Goal: Task Accomplishment & Management: Use online tool/utility

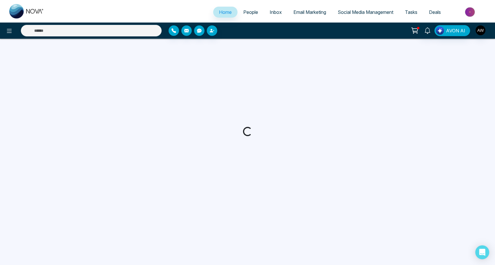
select select "*"
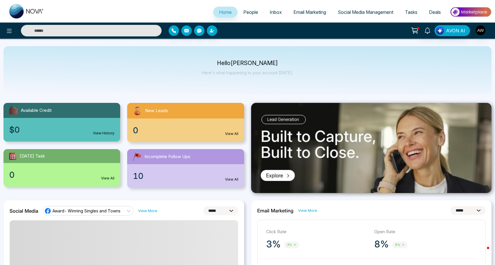
click at [349, 12] on span "Social Media Management" at bounding box center [365, 12] width 56 height 6
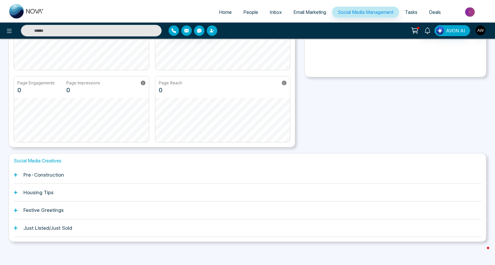
scroll to position [88, 0]
click at [19, 176] on div "Pre-Construction" at bounding box center [247, 176] width 467 height 18
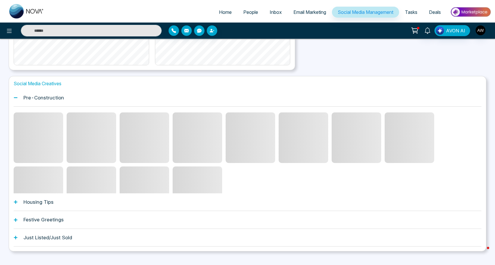
scroll to position [168, 0]
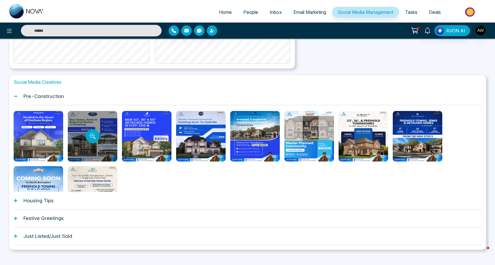
click at [77, 126] on div at bounding box center [92, 136] width 49 height 51
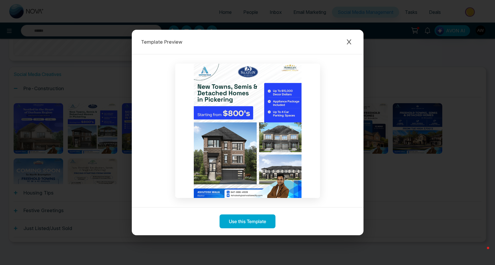
scroll to position [175, 0]
click at [347, 41] on icon "Close modal" at bounding box center [348, 41] width 4 height 5
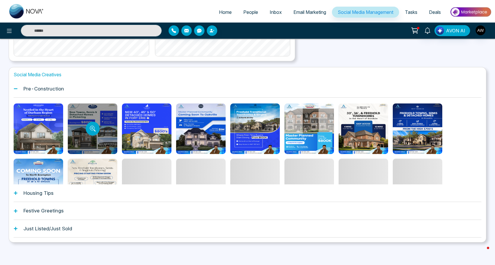
scroll to position [0, 0]
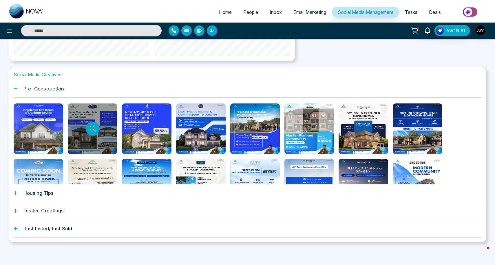
click at [109, 118] on div at bounding box center [92, 129] width 49 height 51
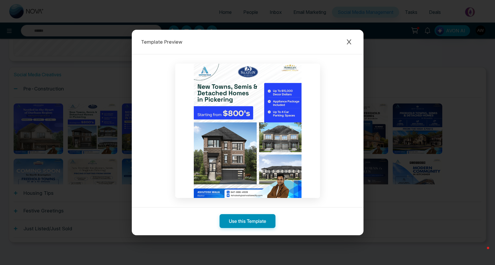
click at [241, 226] on button "Use this Template" at bounding box center [247, 221] width 56 height 14
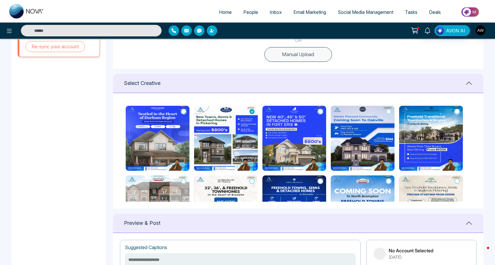
scroll to position [199, 0]
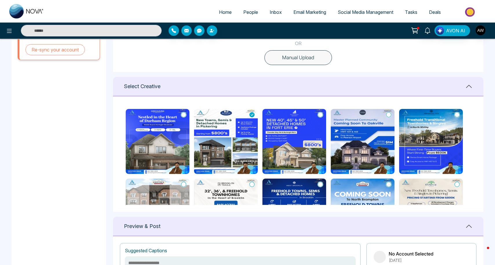
click at [320, 115] on icon at bounding box center [319, 115] width 5 height 6
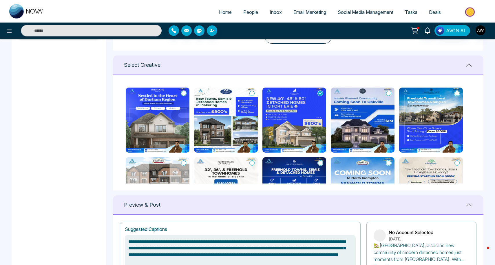
scroll to position [219, 0]
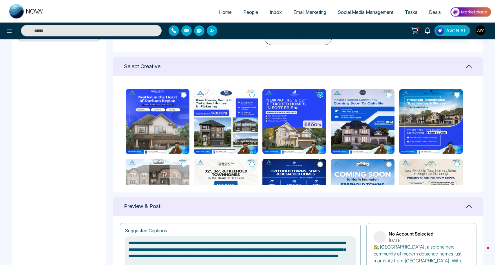
click at [184, 95] on icon at bounding box center [183, 95] width 5 height 6
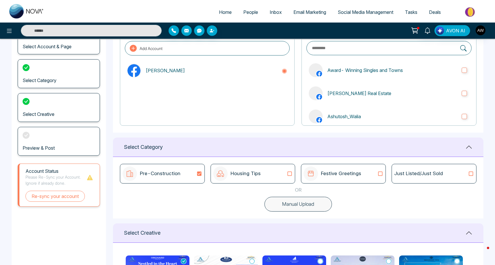
scroll to position [47, 0]
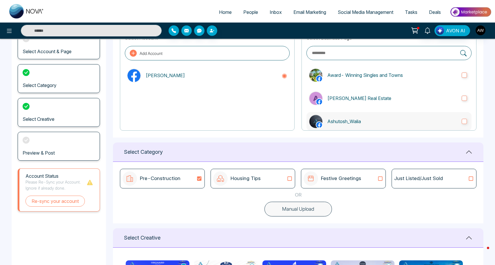
click at [400, 117] on label "Ashutosh_Walia" at bounding box center [388, 121] width 165 height 19
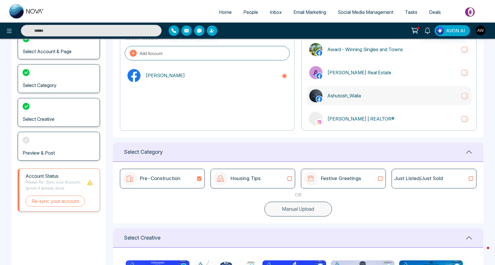
scroll to position [32, 0]
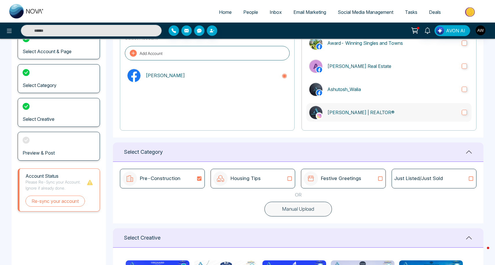
click at [400, 116] on label "[PERSON_NAME] | REALTOR®" at bounding box center [388, 112] width 165 height 19
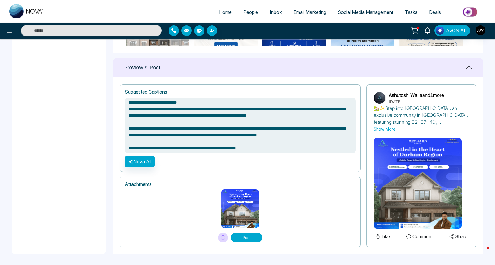
scroll to position [357, 0]
click at [246, 237] on button "Post" at bounding box center [247, 238] width 32 height 10
type textarea "**********"
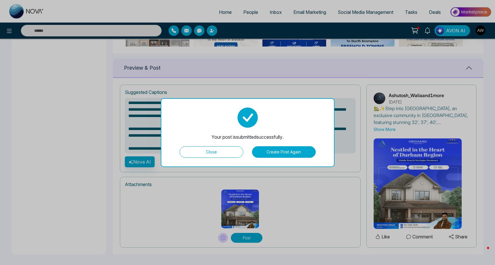
click at [206, 152] on button "Close" at bounding box center [211, 152] width 64 height 12
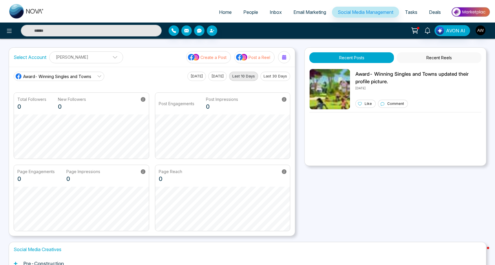
click at [345, 16] on link "Social Media Management" at bounding box center [365, 12] width 67 height 11
click at [310, 15] on link "Email Marketing" at bounding box center [309, 12] width 44 height 11
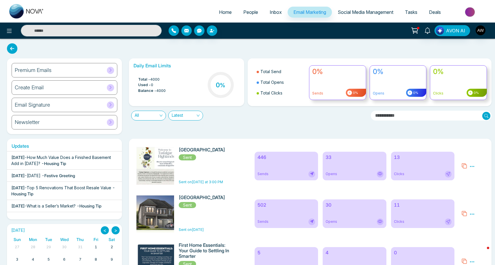
click at [351, 11] on span "Social Media Management" at bounding box center [365, 12] width 56 height 6
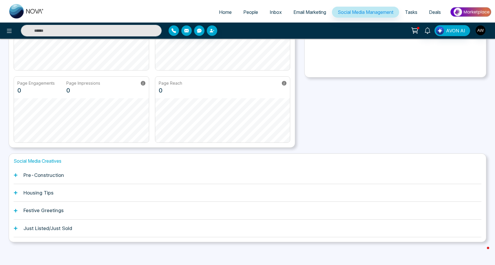
scroll to position [88, 0]
click at [44, 210] on h1 "Festive Greetings" at bounding box center [43, 211] width 40 height 6
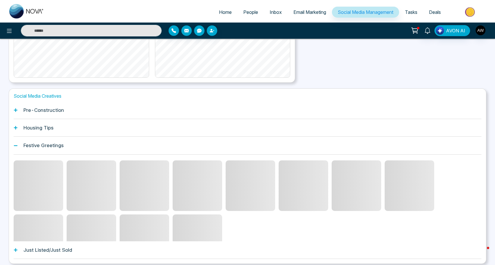
scroll to position [157, 0]
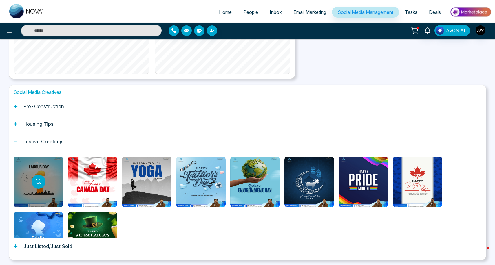
click at [32, 185] on div at bounding box center [38, 182] width 49 height 51
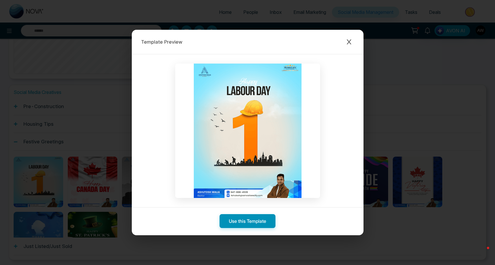
click at [245, 221] on button "Use this Template" at bounding box center [247, 221] width 56 height 14
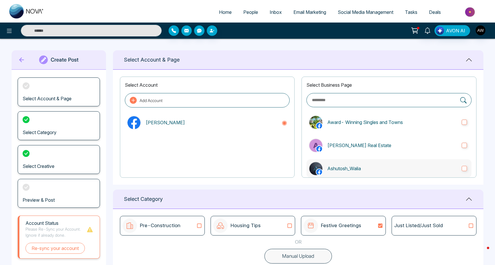
click at [344, 166] on p "Ashutosh_Walia" at bounding box center [392, 168] width 130 height 7
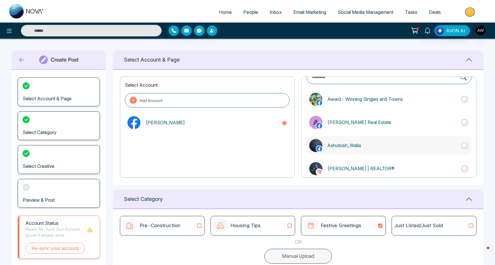
scroll to position [30, 0]
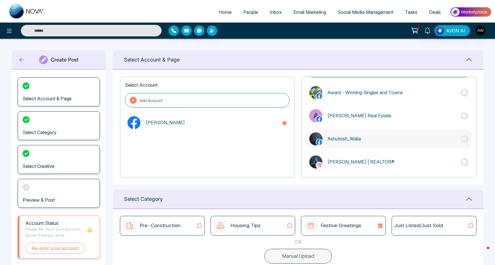
click at [344, 166] on label "[PERSON_NAME] | REALTOR®" at bounding box center [388, 162] width 165 height 19
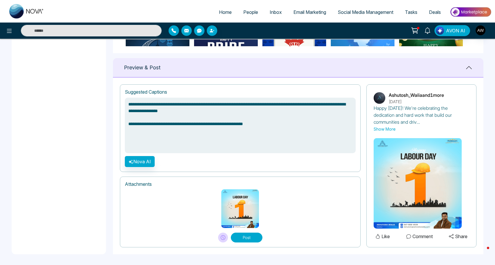
scroll to position [357, 0]
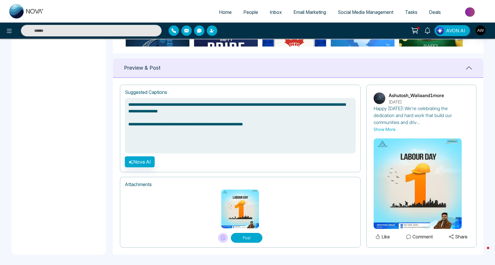
click at [220, 239] on button at bounding box center [223, 238] width 10 height 10
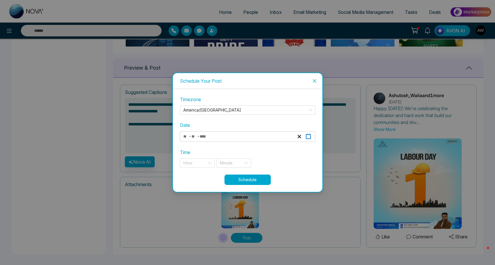
click at [310, 137] on icon "button" at bounding box center [307, 136] width 5 height 5
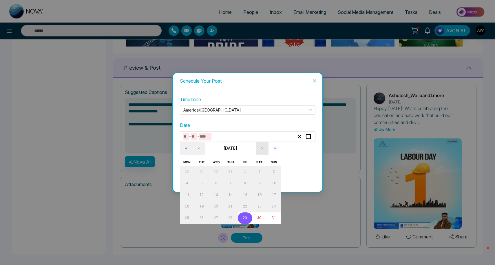
click at [260, 148] on button "›" at bounding box center [262, 148] width 13 height 13
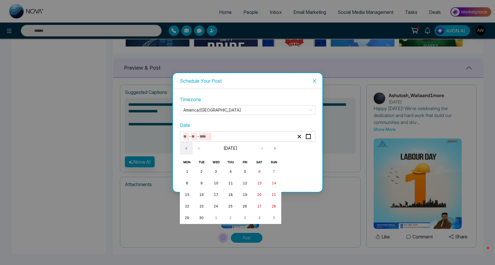
type textarea "**********"
click at [185, 174] on button "1" at bounding box center [187, 172] width 14 height 12
type input "*"
type input "****"
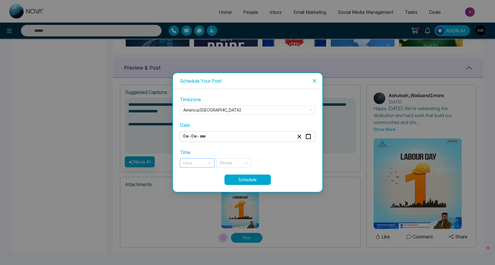
click at [212, 164] on div "Hour" at bounding box center [197, 163] width 35 height 9
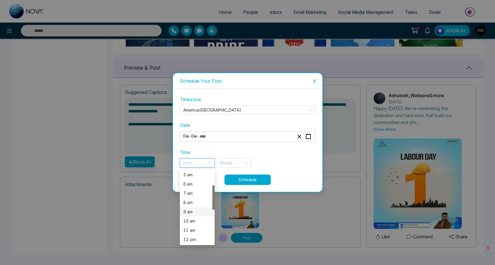
scroll to position [45, 0]
click at [189, 202] on div "8 am" at bounding box center [197, 203] width 28 height 6
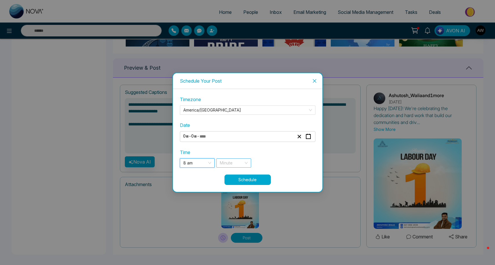
click at [246, 163] on div "Minute" at bounding box center [233, 163] width 35 height 9
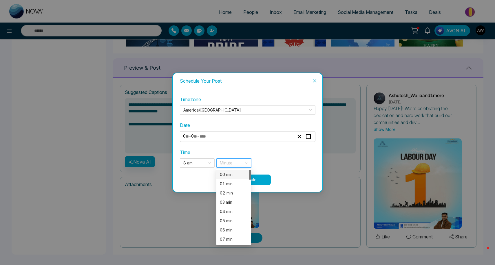
click at [233, 174] on div "00 min" at bounding box center [234, 175] width 28 height 6
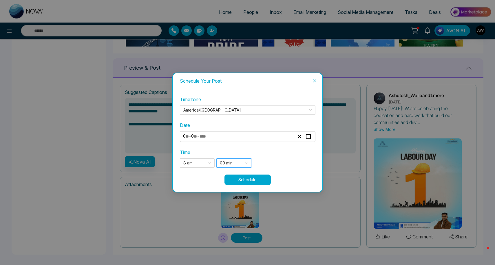
click at [247, 179] on button "Schedule" at bounding box center [247, 180] width 46 height 10
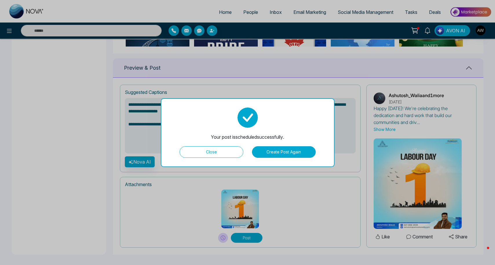
type textarea "**********"
